Goal: Check status: Check status

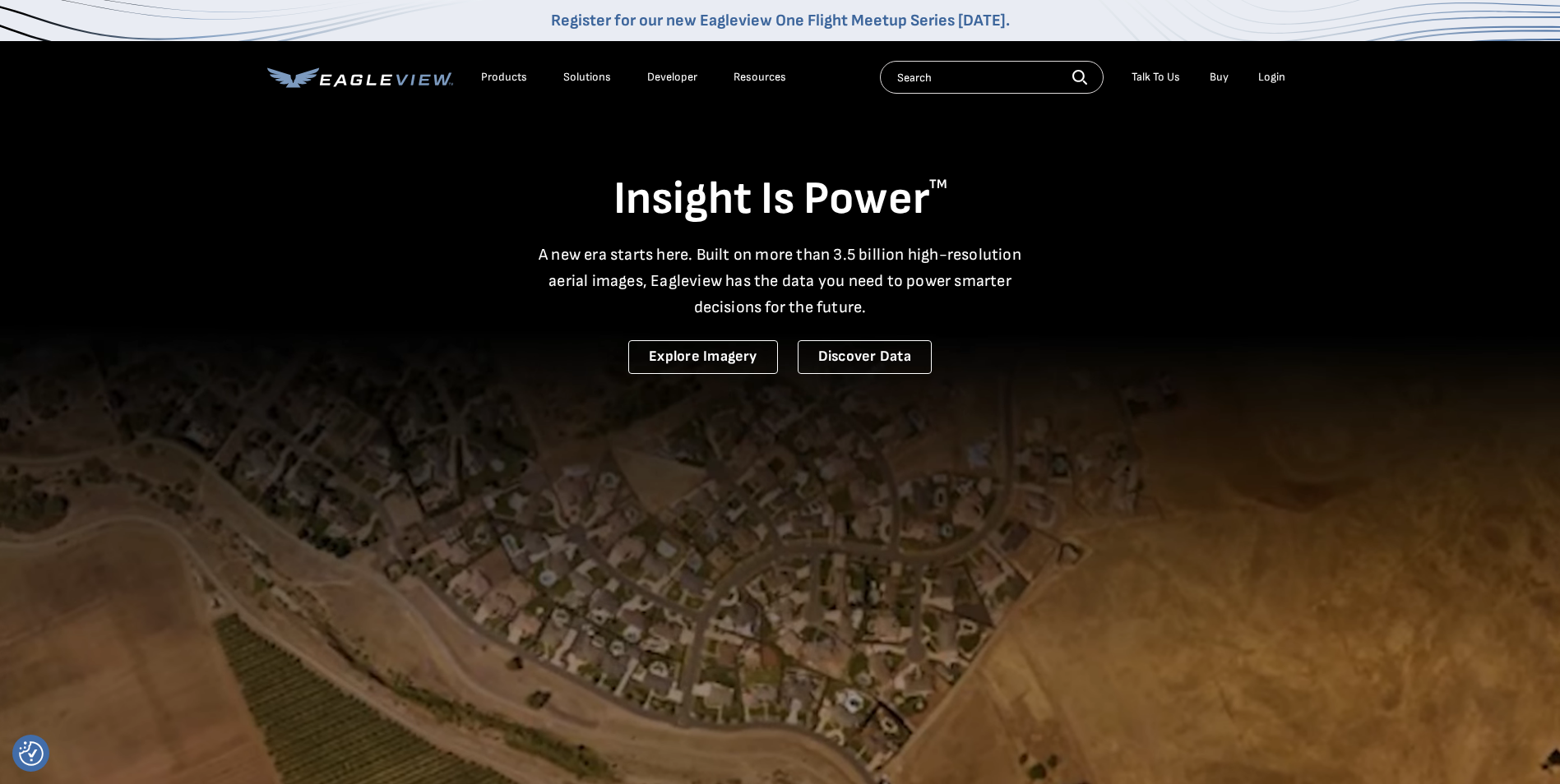
click at [1273, 69] on li "Login" at bounding box center [1272, 78] width 44 height 25
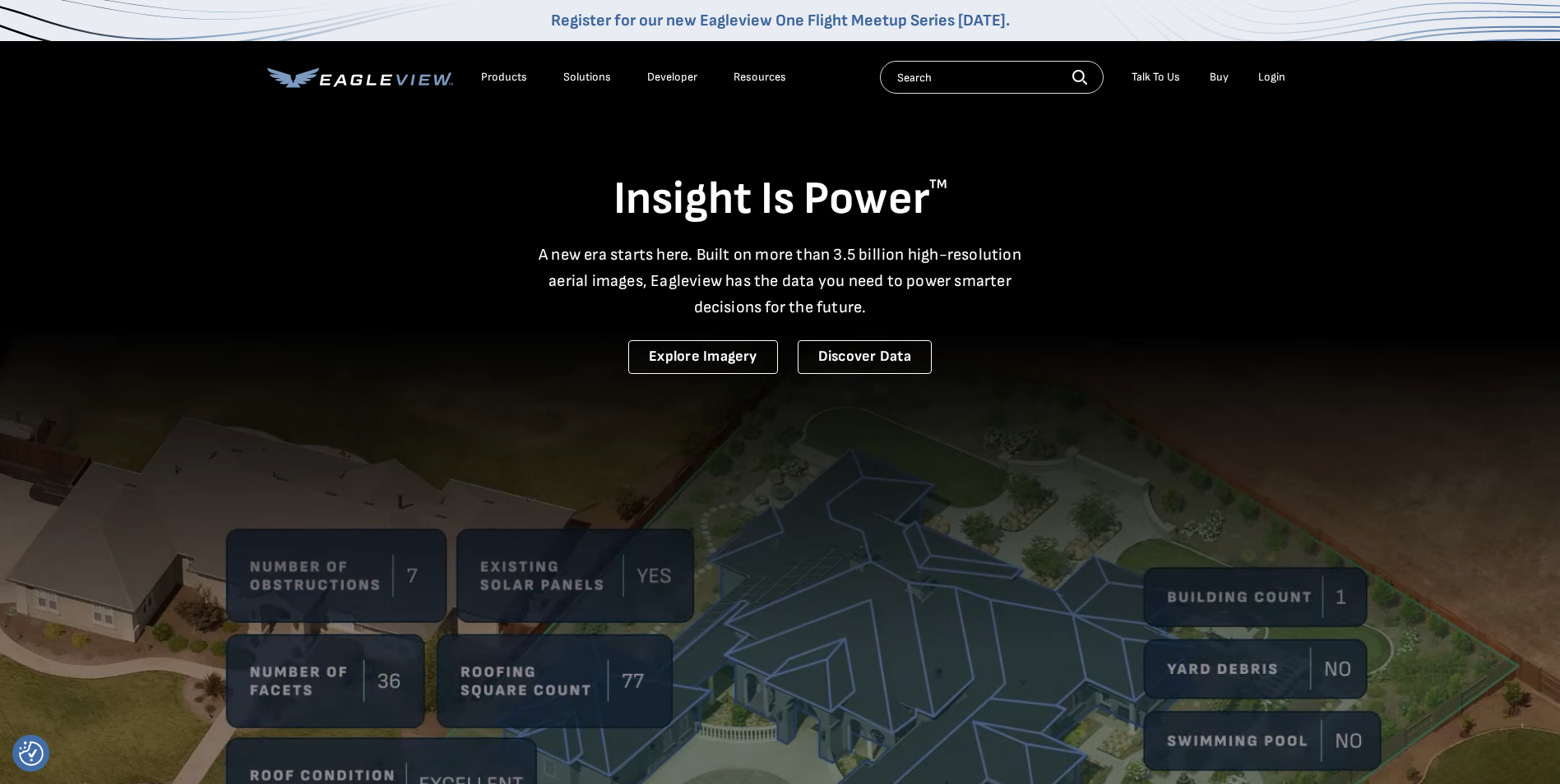
click at [1272, 80] on div "Login" at bounding box center [1271, 78] width 27 height 15
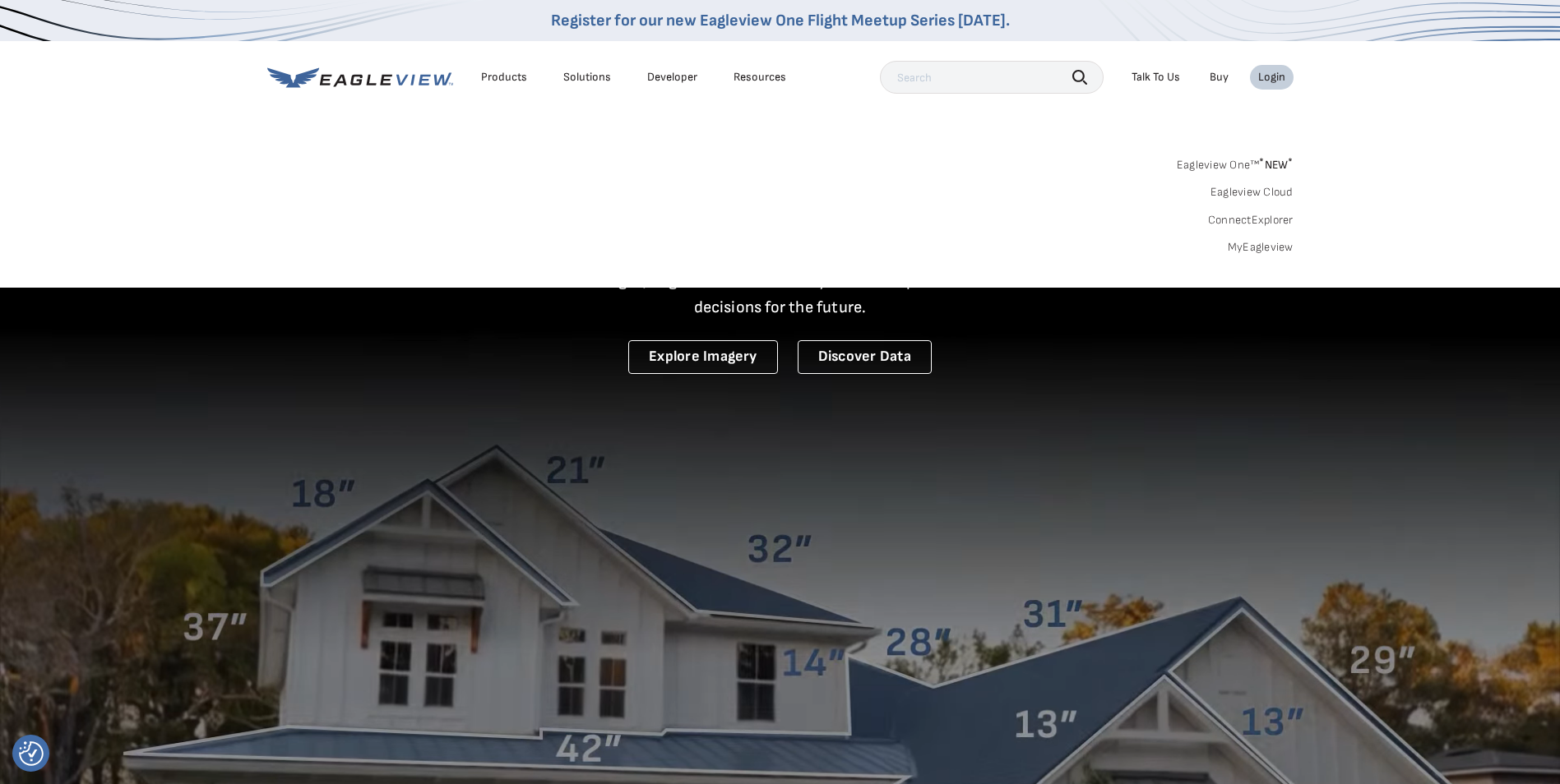
click at [1258, 241] on link "MyEagleview" at bounding box center [1260, 248] width 65 height 15
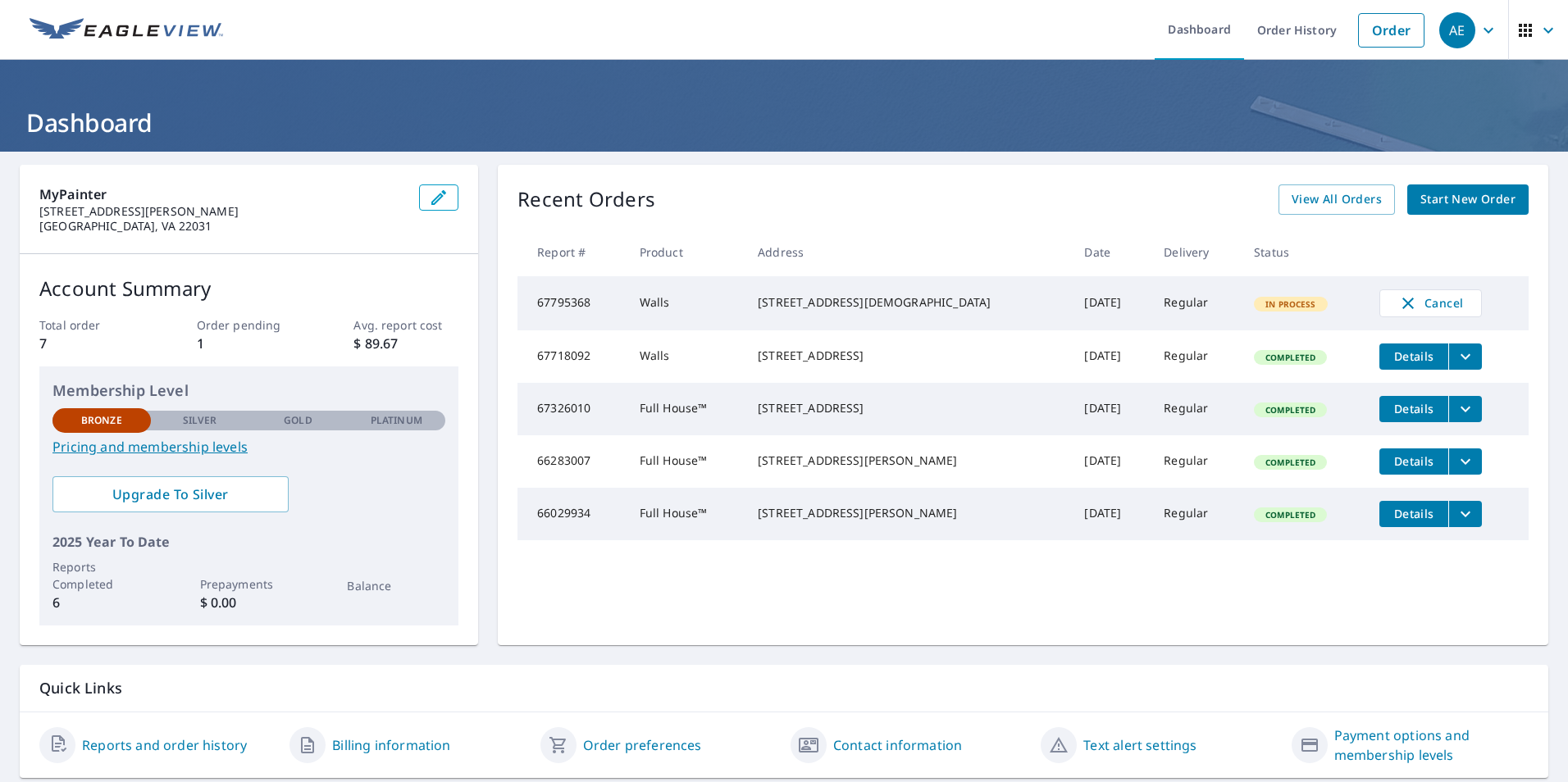
click at [1389, 364] on span "Details" at bounding box center [1414, 356] width 49 height 15
